Goal: Information Seeking & Learning: Check status

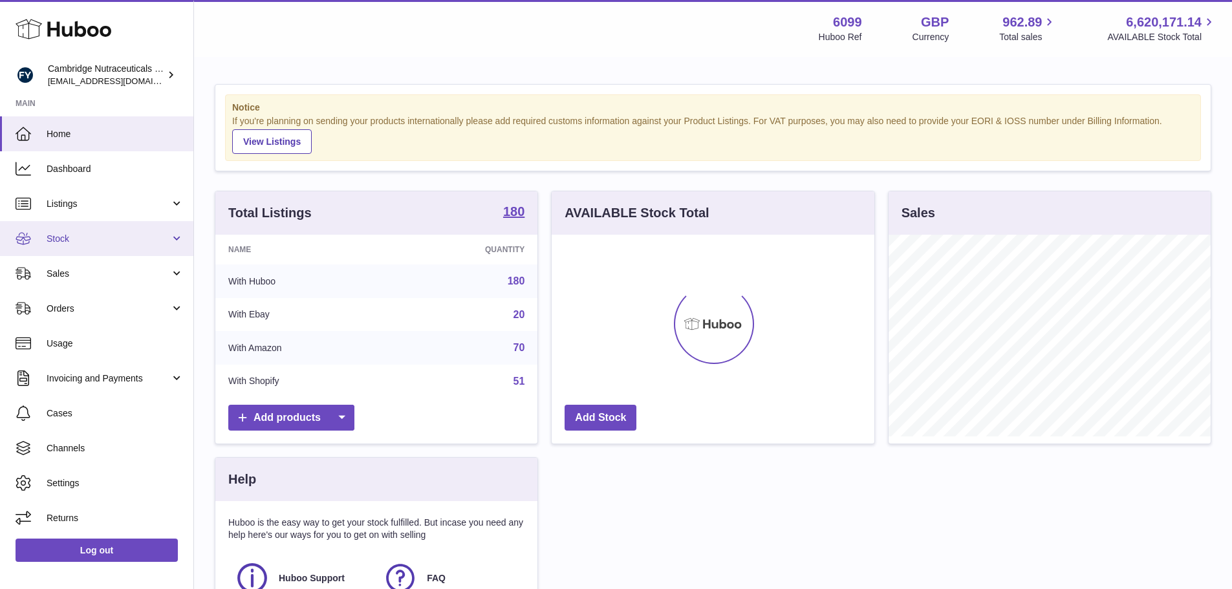
scroll to position [202, 323]
click at [83, 240] on span "Stock" at bounding box center [109, 239] width 124 height 12
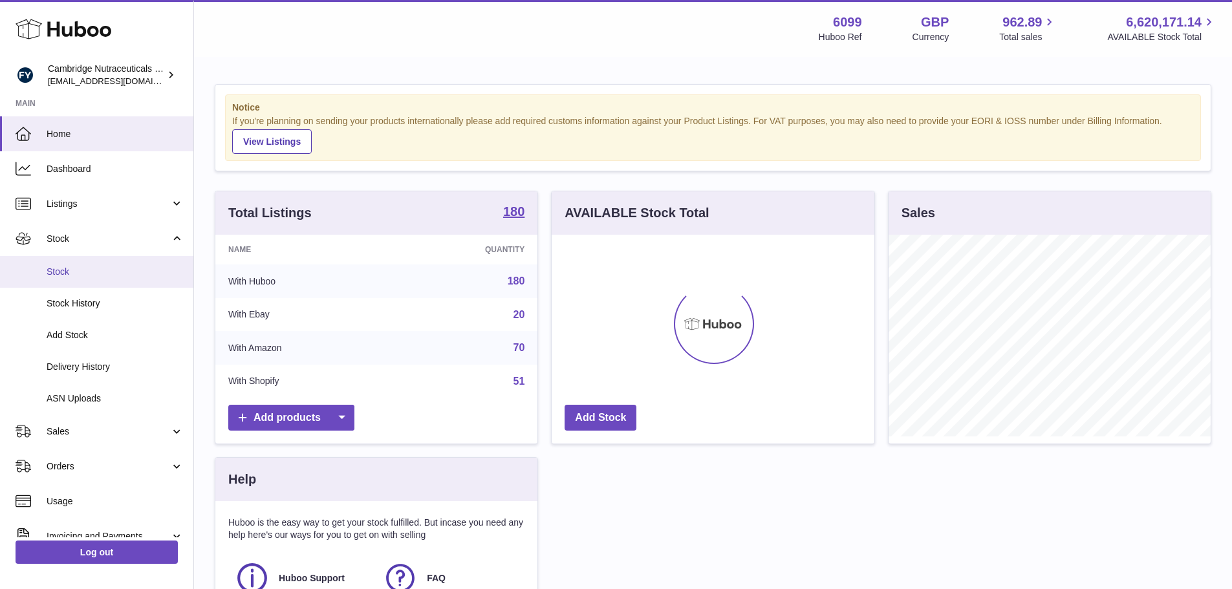
click at [79, 270] on span "Stock" at bounding box center [115, 272] width 137 height 12
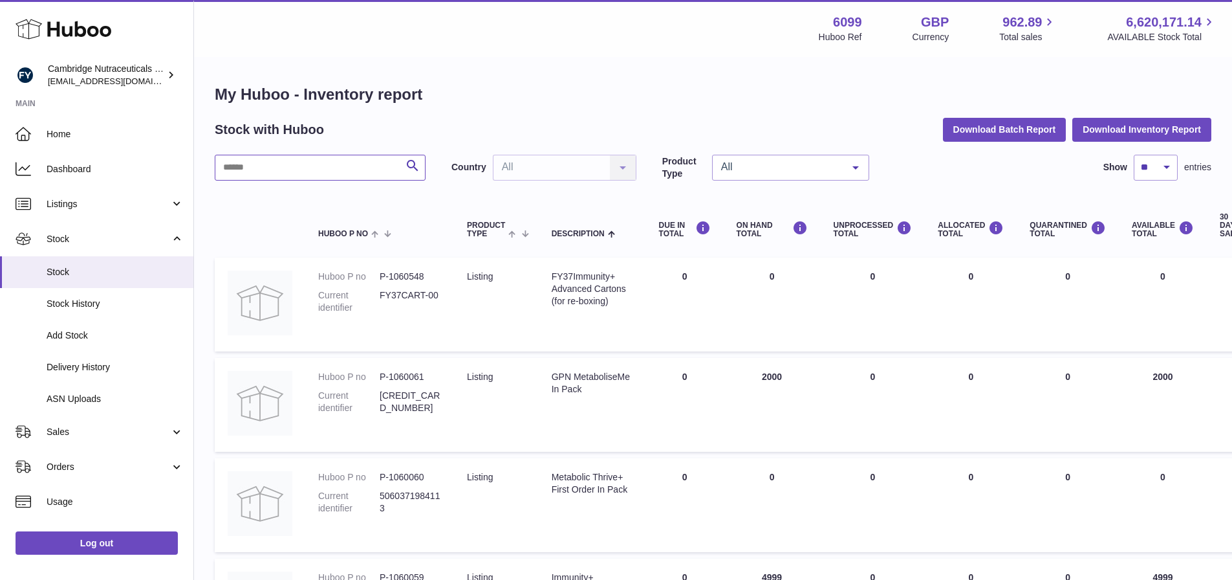
click at [340, 167] on input "text" at bounding box center [320, 168] width 211 height 26
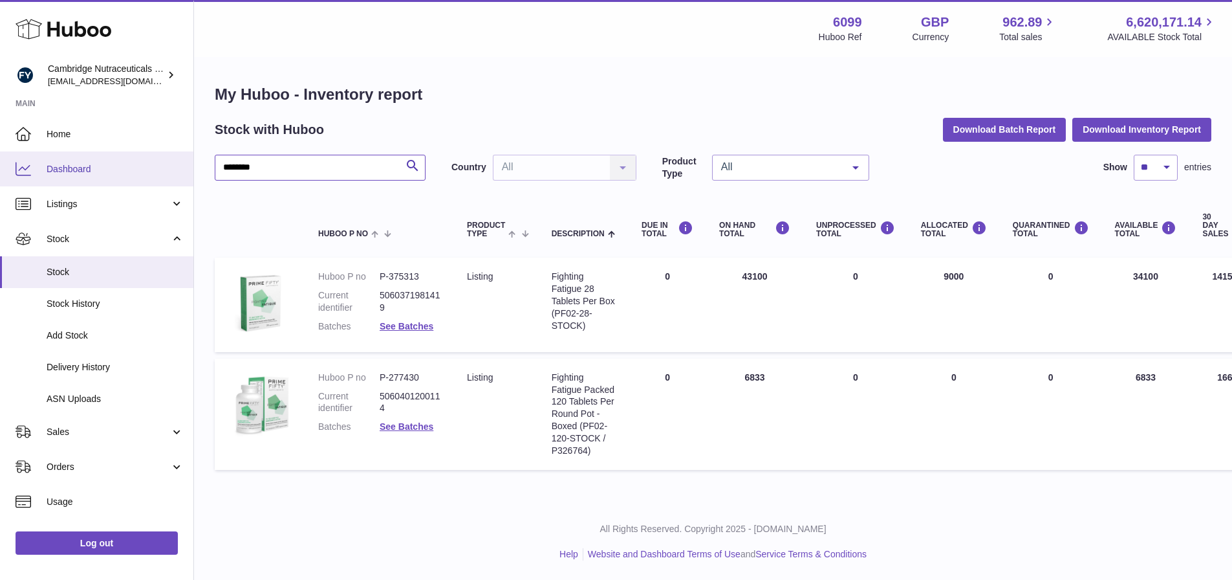
drag, startPoint x: 323, startPoint y: 169, endPoint x: 158, endPoint y: 165, distance: 165.0
click at [158, 168] on div "Huboo Cambridge Nutraceuticals Ltd [EMAIL_ADDRESS][DOMAIN_NAME] Main Home Dashb…" at bounding box center [616, 290] width 1232 height 580
type input "*"
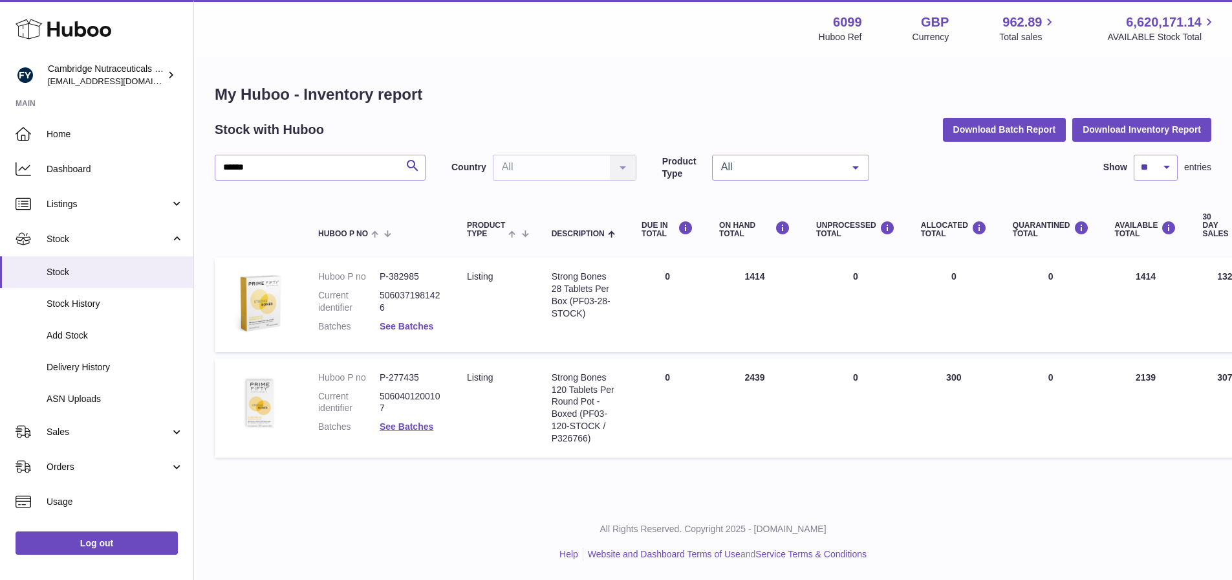
click at [397, 329] on link "See Batches" at bounding box center [407, 326] width 54 height 10
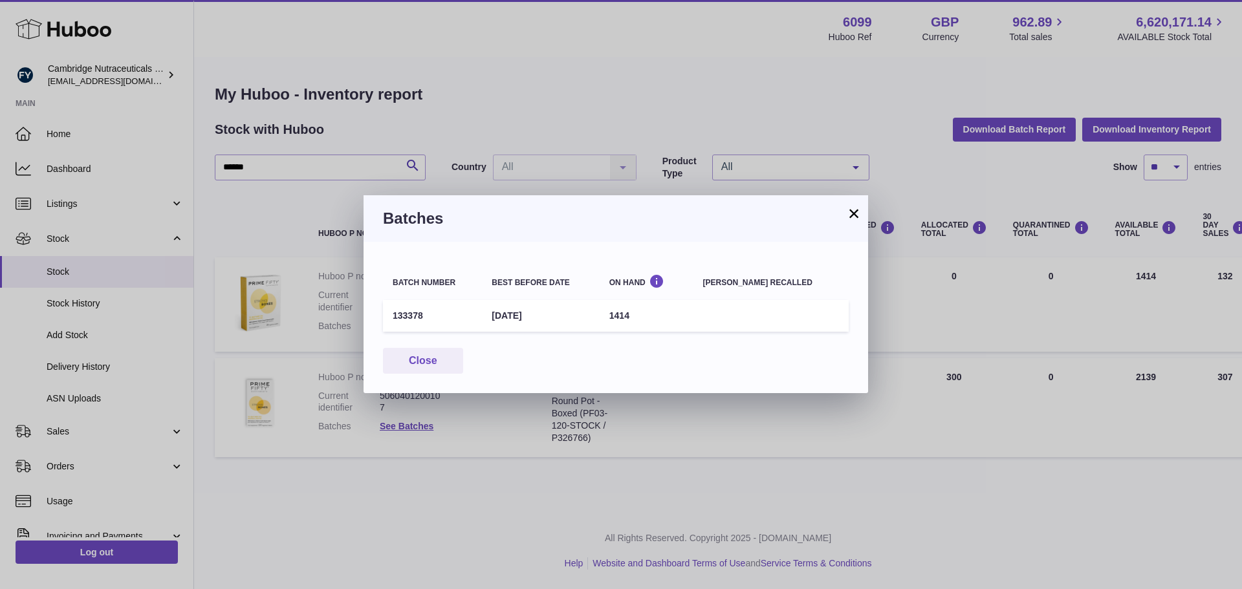
click at [855, 210] on button "×" at bounding box center [854, 214] width 16 height 16
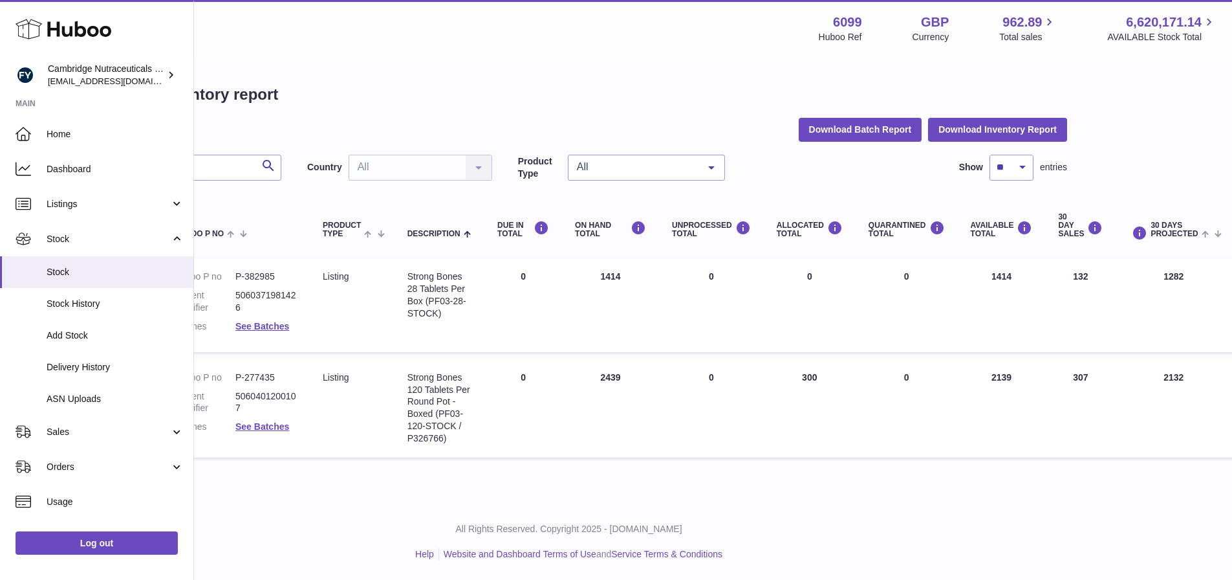
scroll to position [0, 402]
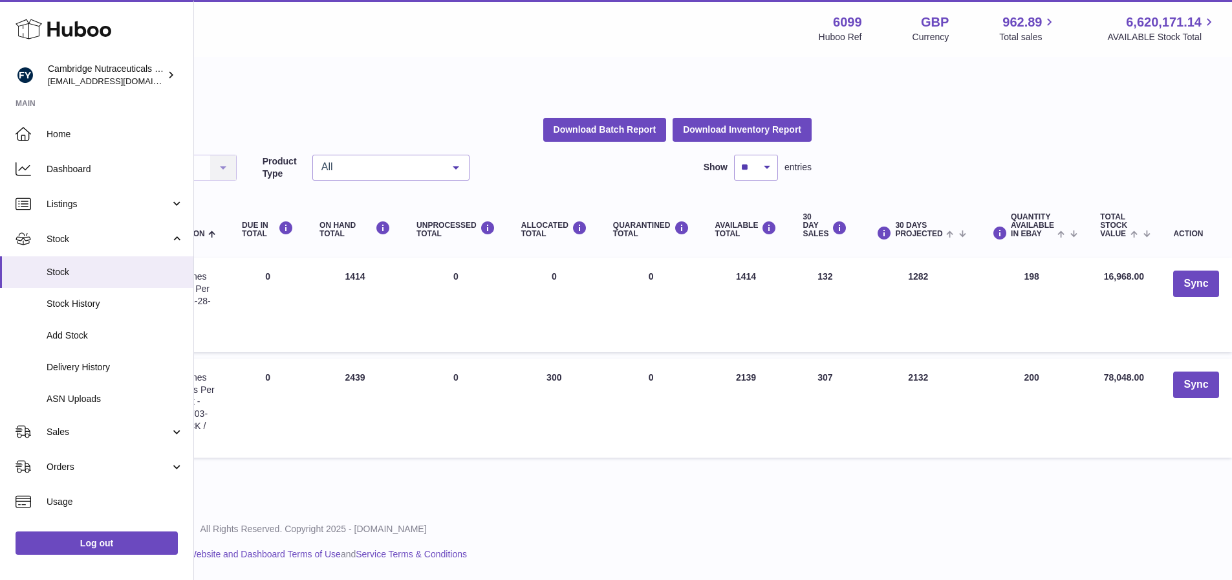
click at [833, 531] on html ".st0{fill:#141414;}" at bounding box center [216, 290] width 1232 height 580
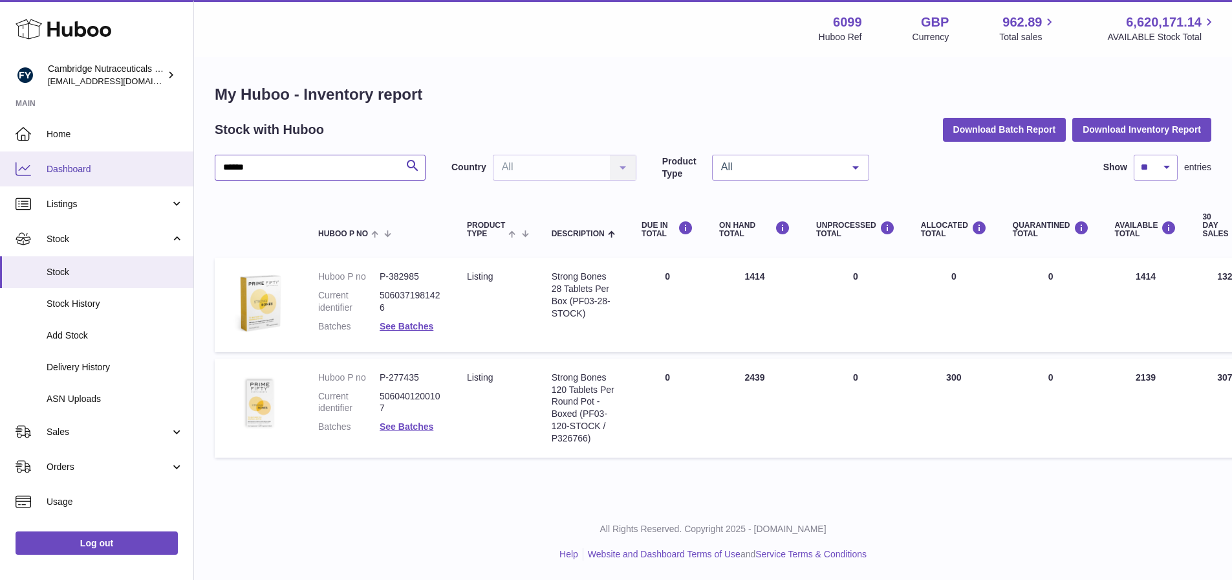
drag, startPoint x: 308, startPoint y: 168, endPoint x: 54, endPoint y: 158, distance: 253.8
click at [54, 158] on div "Huboo Cambridge Nutraceuticals Ltd [EMAIL_ADDRESS][DOMAIN_NAME] Main Home Dashb…" at bounding box center [616, 290] width 1232 height 580
type input "****"
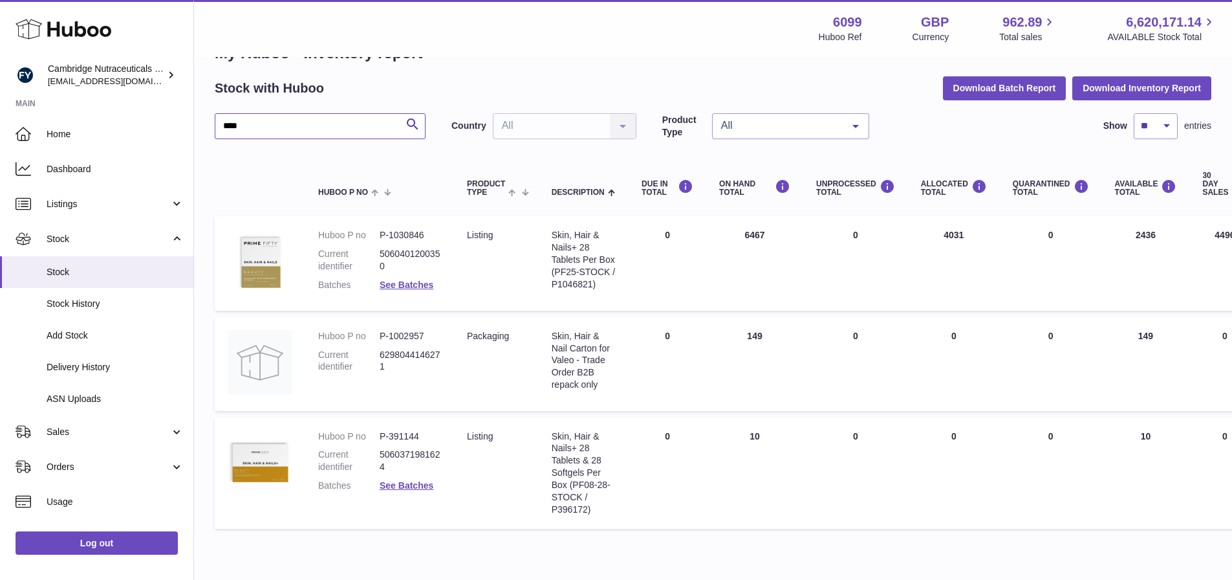
scroll to position [65, 0]
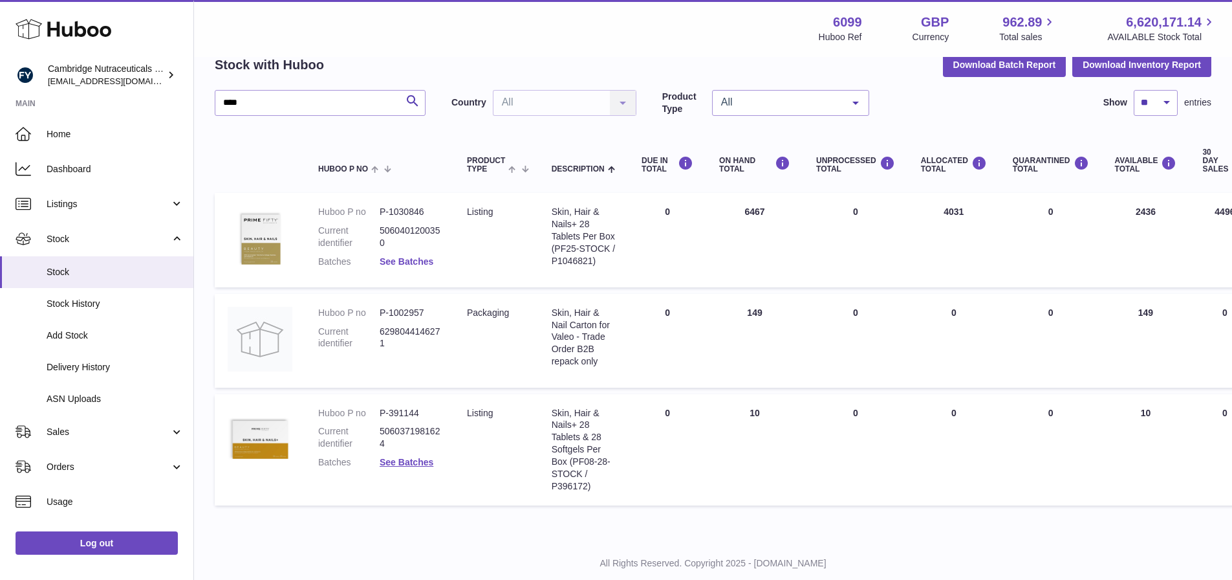
click at [413, 259] on link "See Batches" at bounding box center [407, 261] width 54 height 10
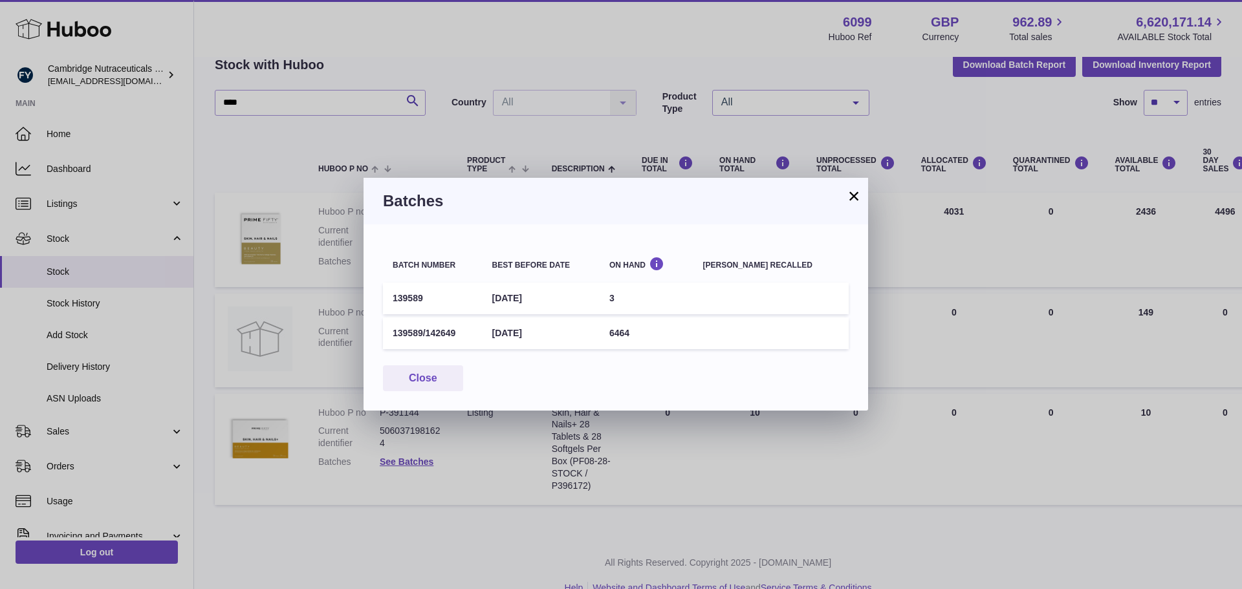
click at [860, 193] on button "×" at bounding box center [854, 196] width 16 height 16
